Goal: Task Accomplishment & Management: Manage account settings

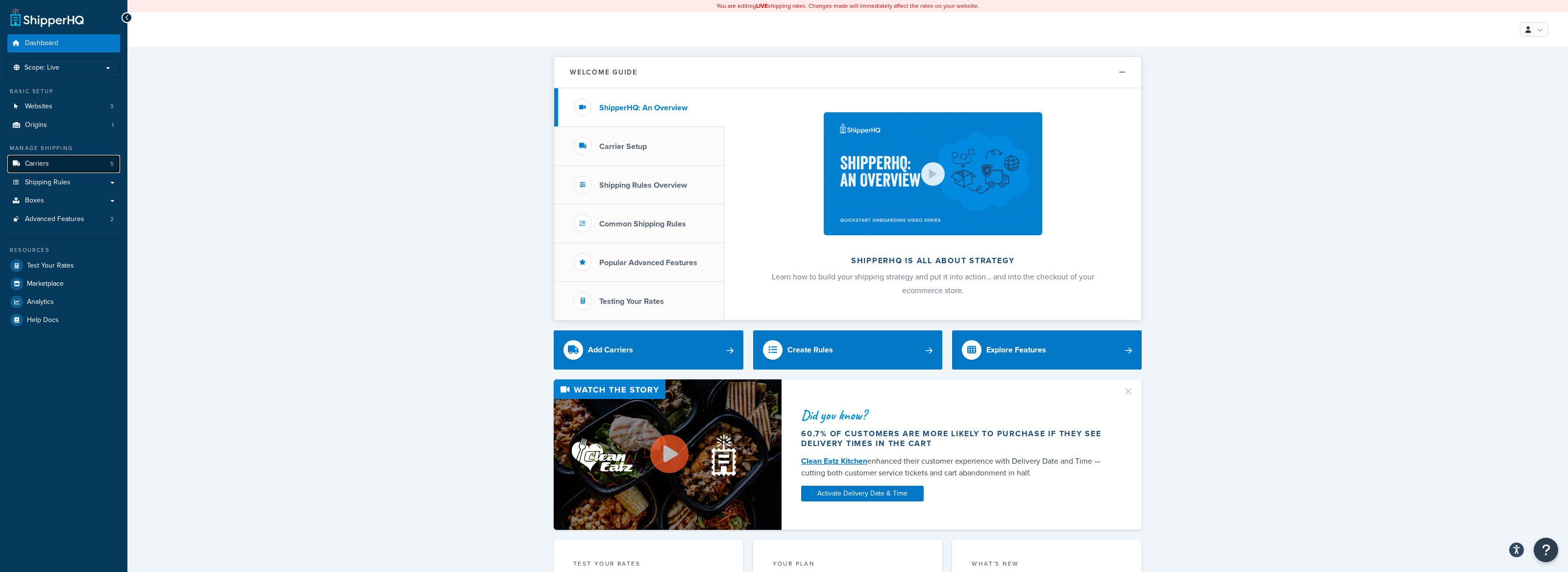
click at [48, 168] on span "Carriers" at bounding box center [36, 164] width 24 height 8
click at [79, 159] on link "Carriers 5" at bounding box center [64, 164] width 113 height 18
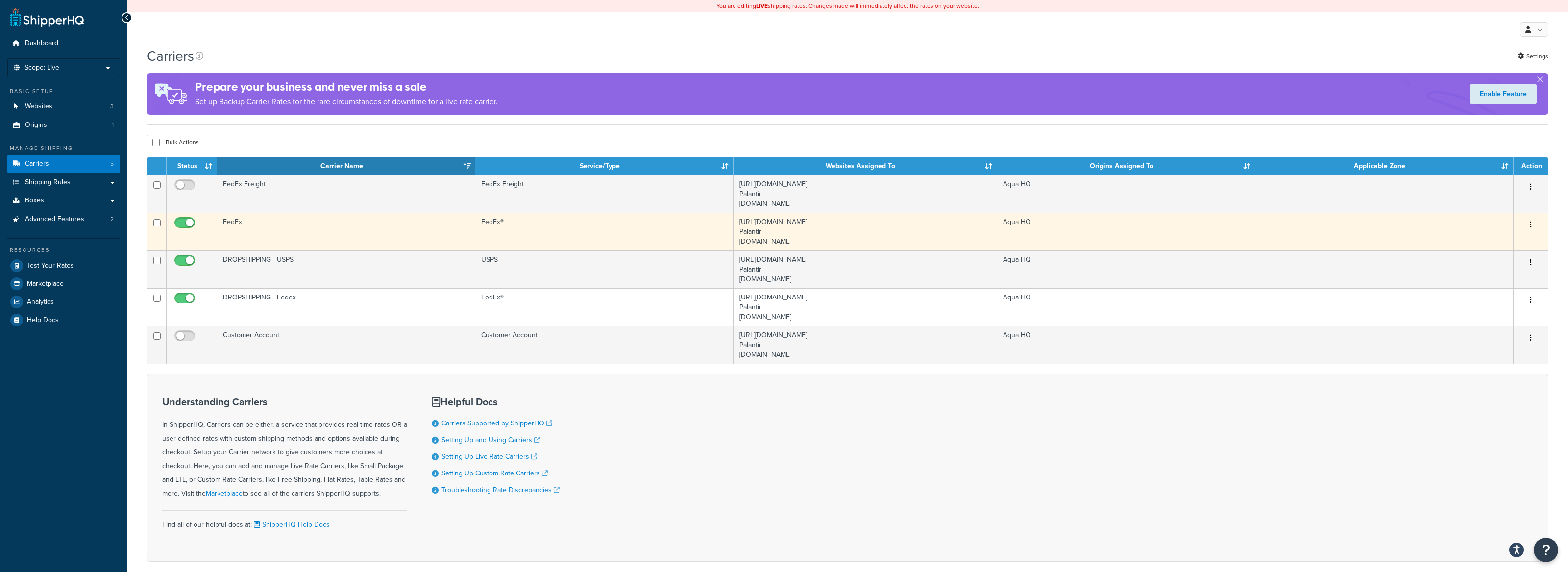
click at [387, 222] on td "FedEx" at bounding box center [346, 232] width 259 height 38
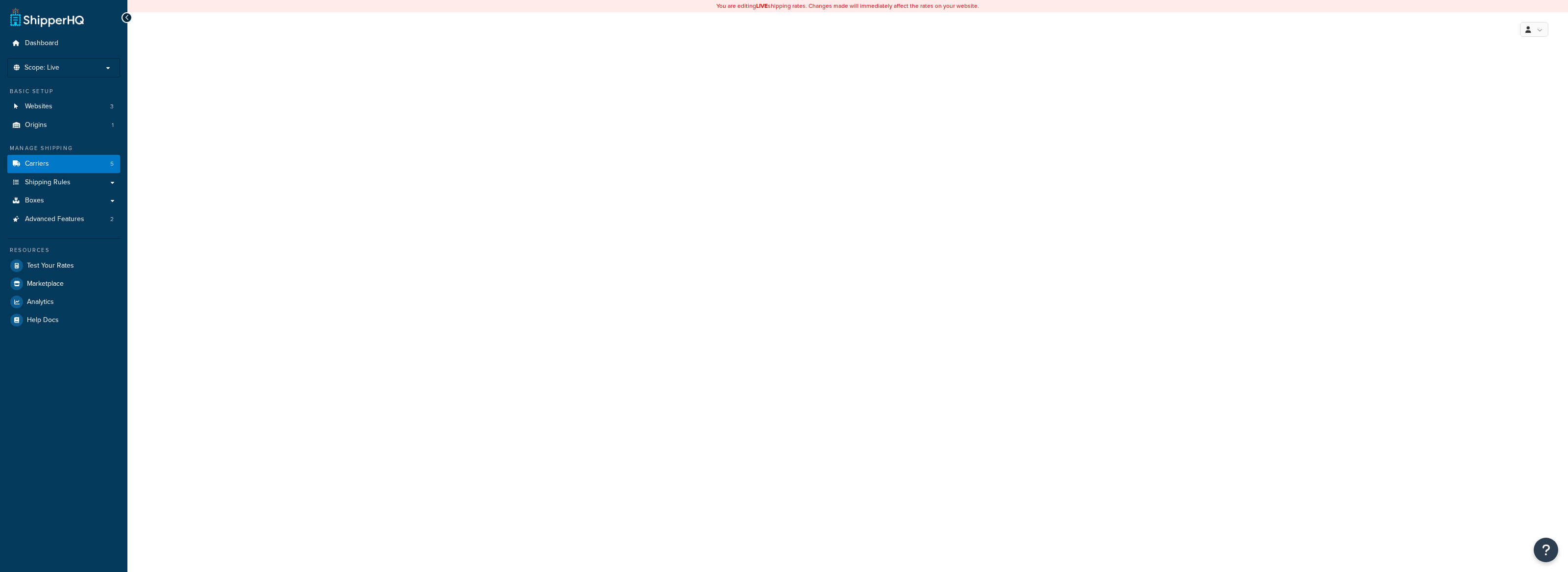
select select "fedEx"
select select "REGULAR_PICKUP"
select select "YOUR_PACKAGING"
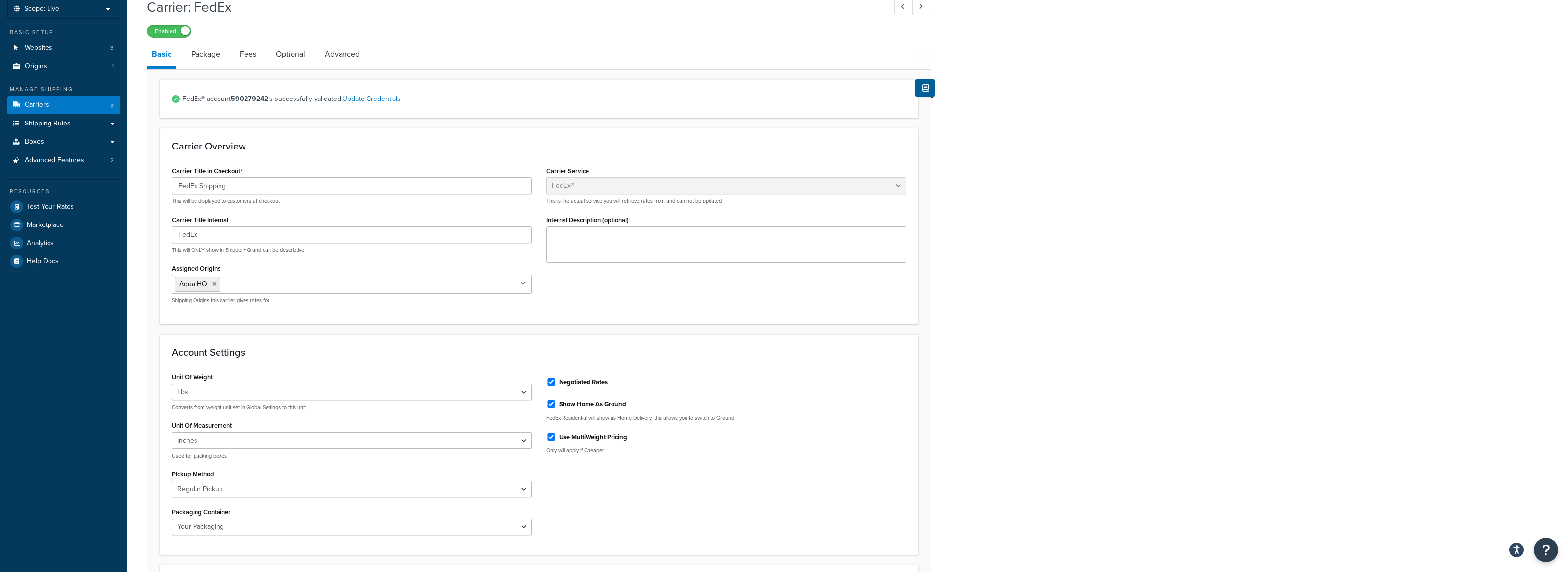
scroll to position [58, 0]
click at [328, 58] on link "Advanced" at bounding box center [343, 56] width 45 height 23
select select "false"
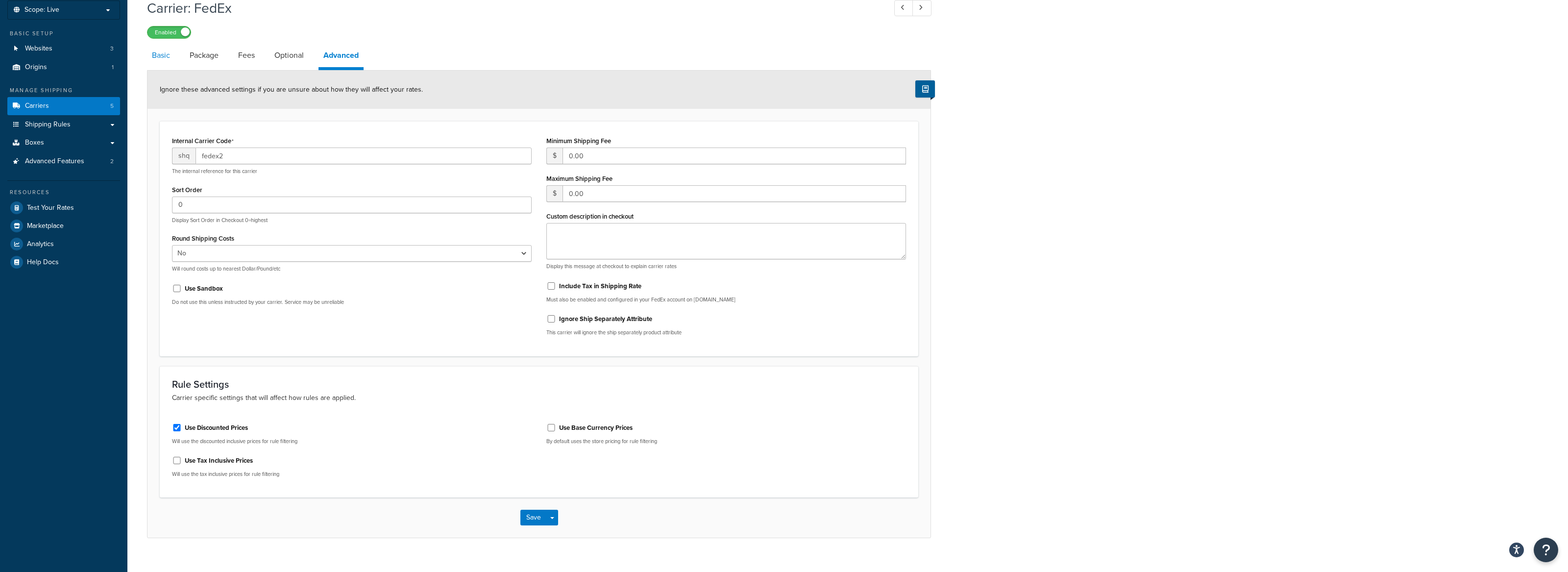
click at [164, 61] on link "Basic" at bounding box center [161, 56] width 28 height 23
select select "fedEx"
select select "REGULAR_PICKUP"
select select "YOUR_PACKAGING"
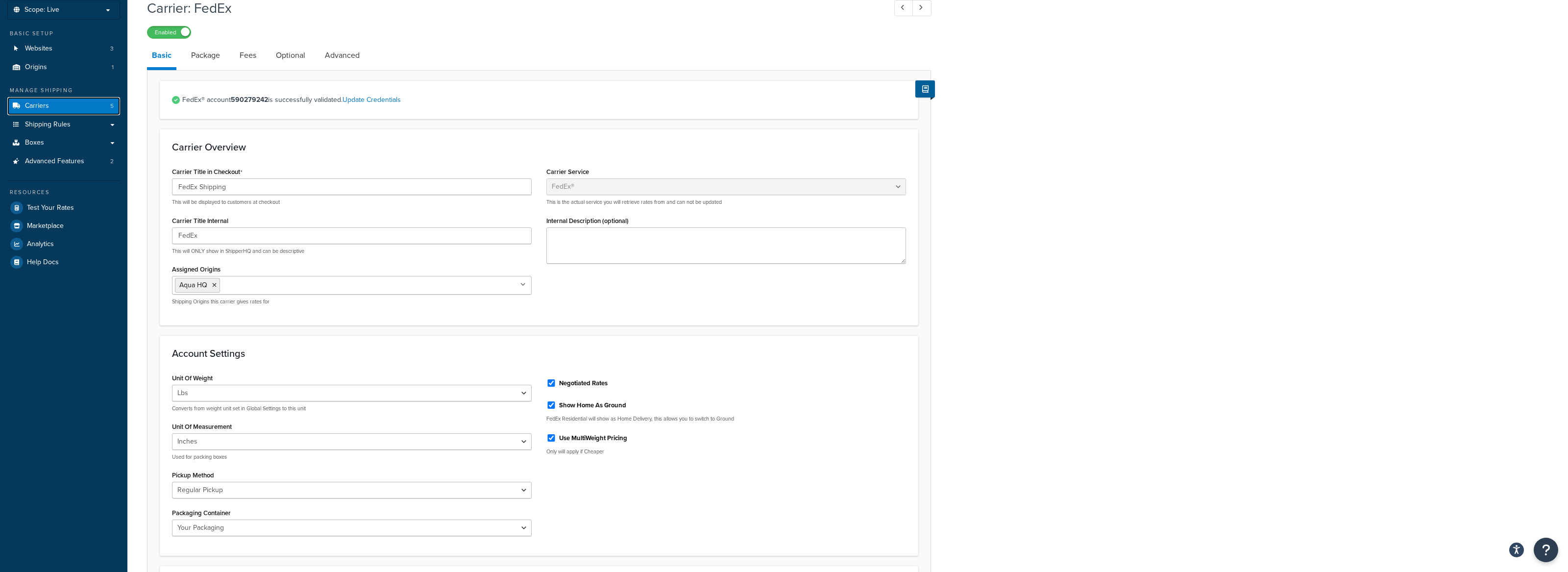
click at [51, 103] on link "Carriers 5" at bounding box center [64, 106] width 113 height 18
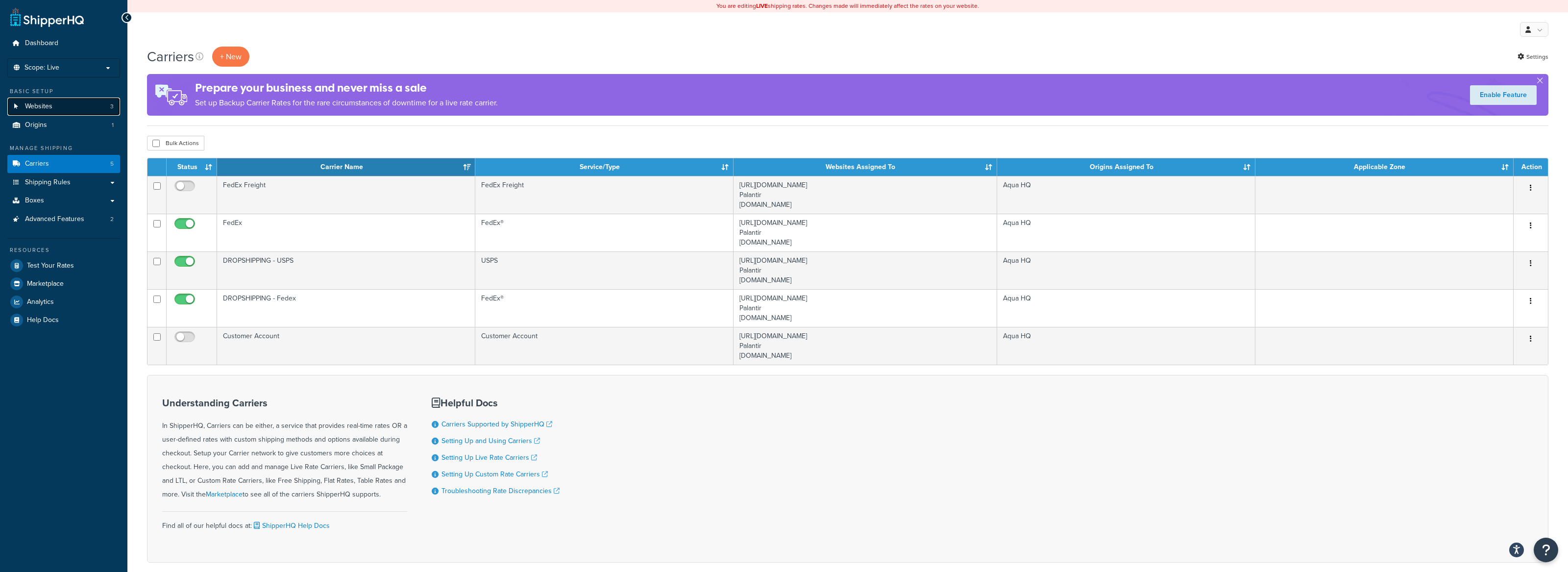
click at [72, 108] on link "Websites 3" at bounding box center [64, 106] width 113 height 18
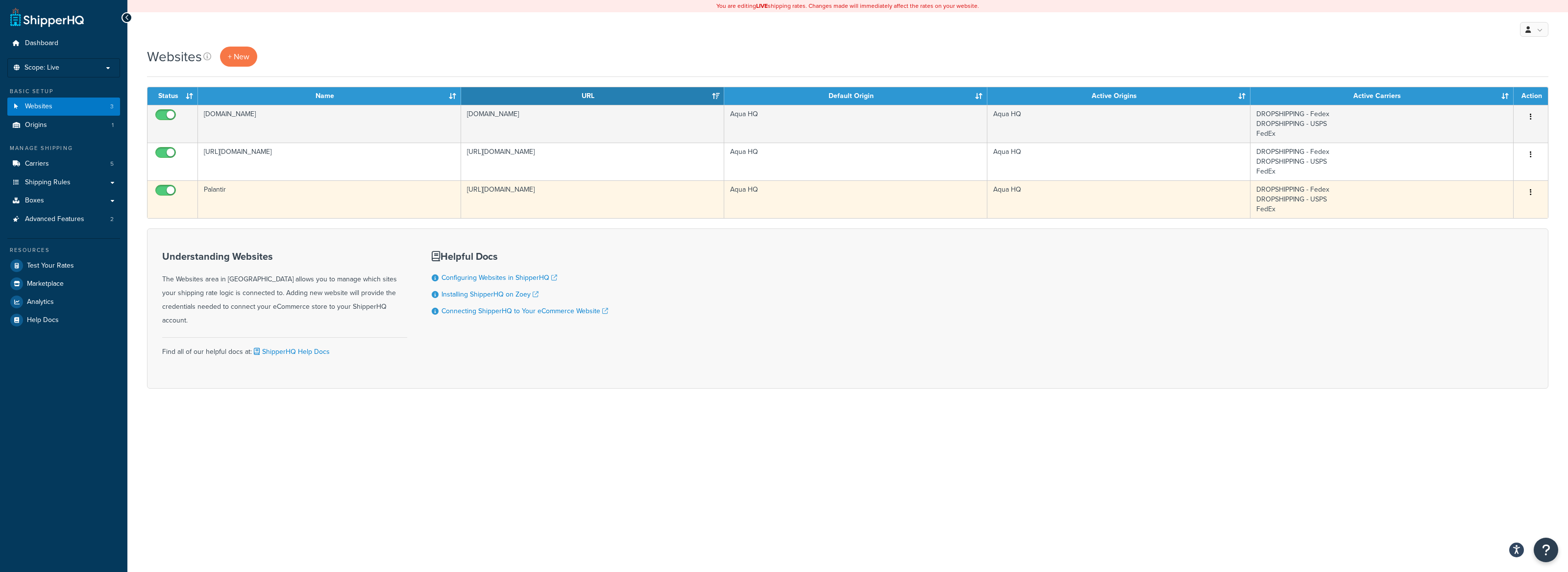
click at [377, 193] on td "Palantir" at bounding box center [329, 199] width 263 height 38
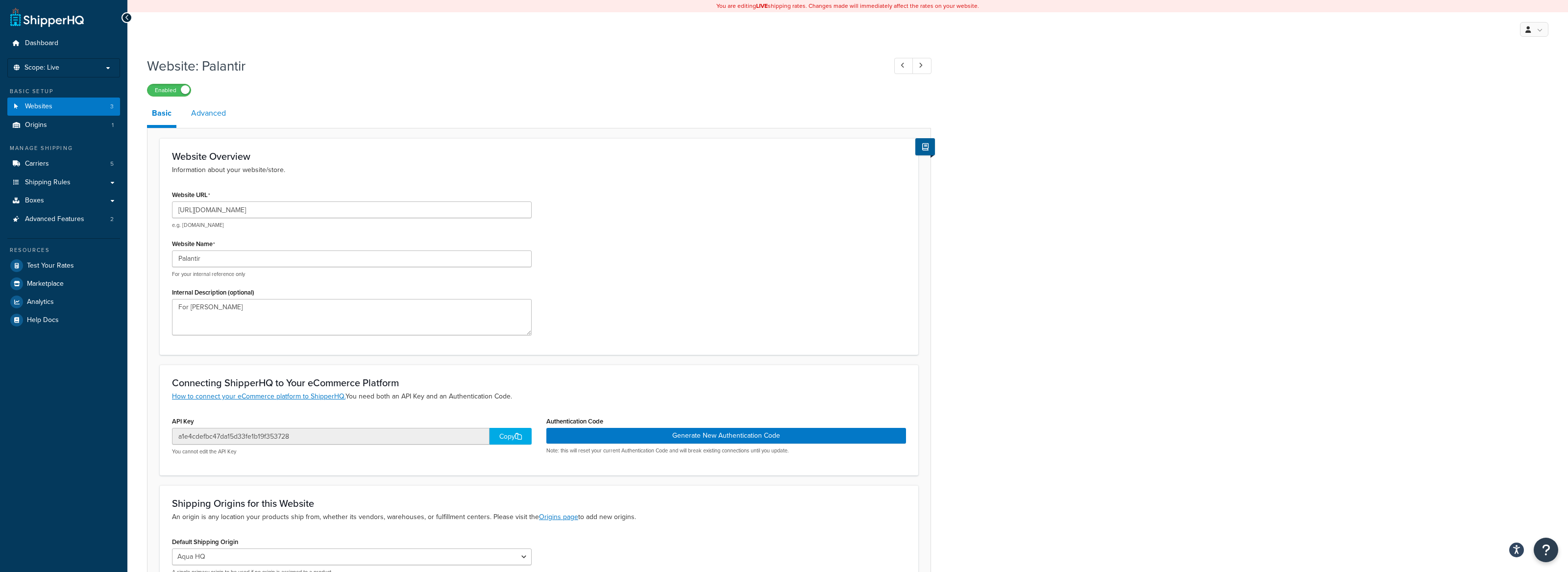
click at [215, 117] on link "Advanced" at bounding box center [208, 113] width 45 height 23
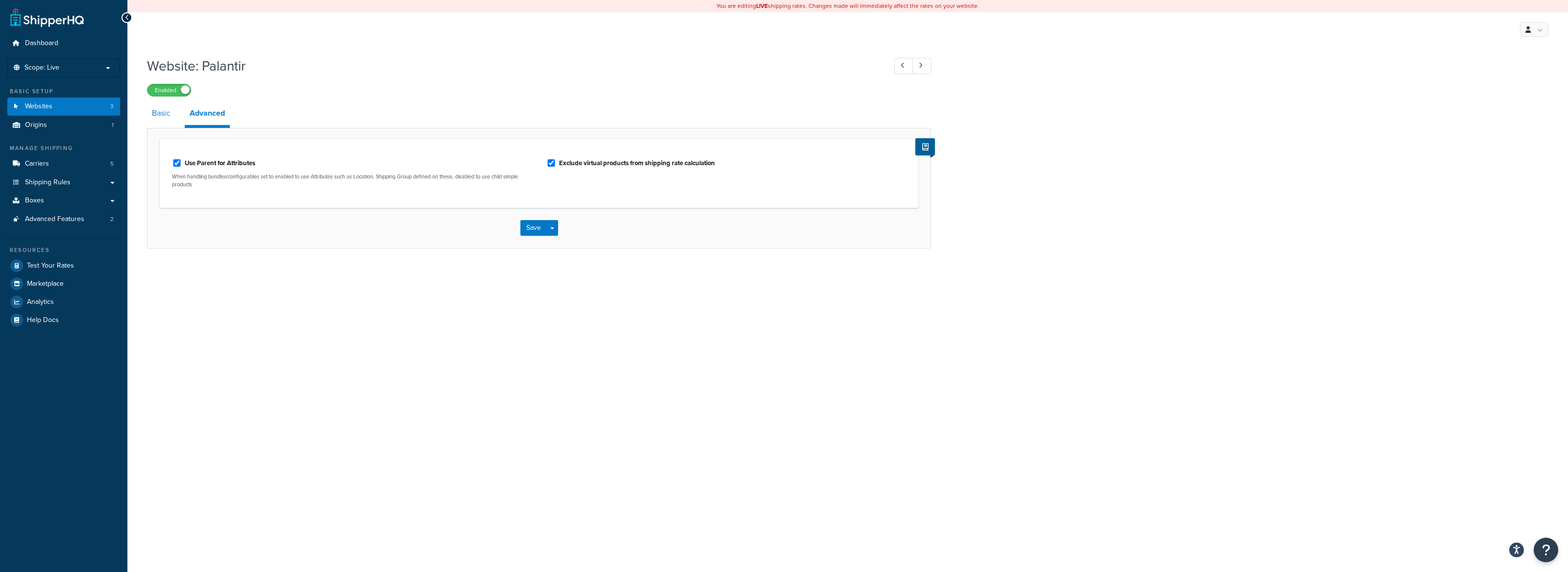
click at [161, 120] on link "Basic" at bounding box center [161, 113] width 28 height 23
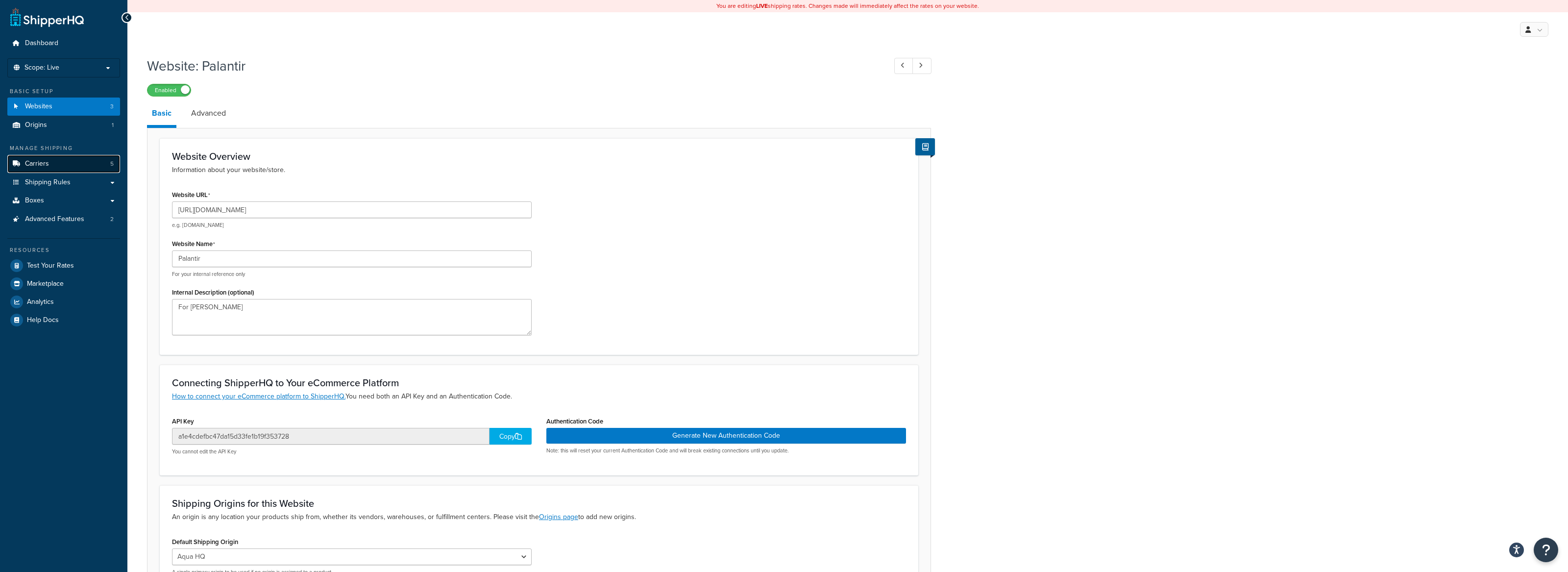
click at [76, 158] on link "Carriers 5" at bounding box center [64, 164] width 113 height 18
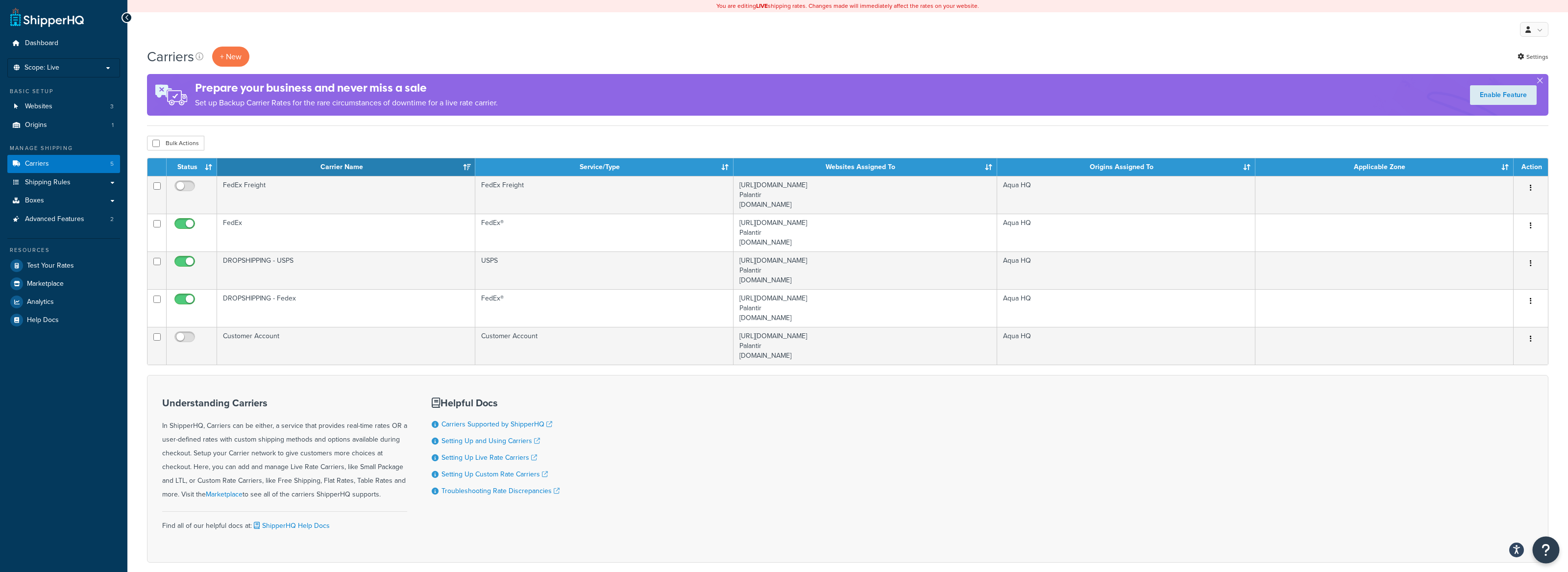
scroll to position [52, 0]
